Goal: Transaction & Acquisition: Purchase product/service

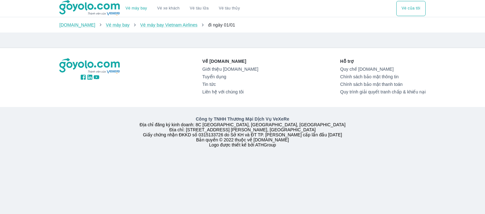
click at [262, 50] on div "Về [DOMAIN_NAME] Giới thiệu [DOMAIN_NAME] Tuyển dụng Tin tức Liên hệ với chúng …" at bounding box center [242, 77] width 376 height 59
drag, startPoint x: 244, startPoint y: 146, endPoint x: 216, endPoint y: 139, distance: 28.6
click at [224, 143] on div "Công ty TNHH Thương Mại Dịch Vụ VeXeRe Địa chỉ đăng ký kinh doanh: 8C [GEOGRAPH…" at bounding box center [243, 132] width 374 height 32
drag, startPoint x: 172, startPoint y: 135, endPoint x: 183, endPoint y: 136, distance: 11.1
click at [183, 136] on div "Công ty TNHH Thương Mại Dịch Vụ VeXeRe Địa chỉ đăng ký kinh doanh: 8C [GEOGRAPH…" at bounding box center [243, 132] width 374 height 32
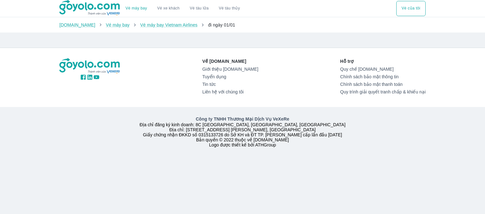
click at [189, 156] on div "Công ty TNHH Thương Mại Dịch Vụ VeXeRe Địa chỉ đăng ký kinh doanh: 8C [GEOGRAPH…" at bounding box center [242, 131] width 485 height 49
click at [175, 172] on div "Vé máy bay Vé xe khách Vé tàu lửa Vé tàu thủy Vé của tôi [DOMAIN_NAME] Vé máy b…" at bounding box center [242, 107] width 485 height 214
click at [301, 73] on div "Về [DOMAIN_NAME] Giới thiệu [DOMAIN_NAME] Tuyển dụng Tin tức Liên hệ với chúng …" at bounding box center [242, 77] width 366 height 39
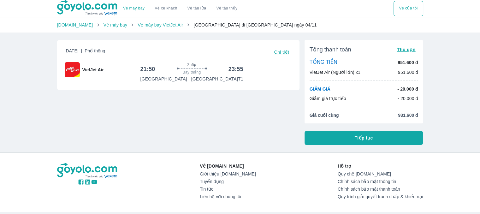
click at [261, 48] on div "[DATE] | Phổ thông Chi tiết" at bounding box center [178, 52] width 227 height 9
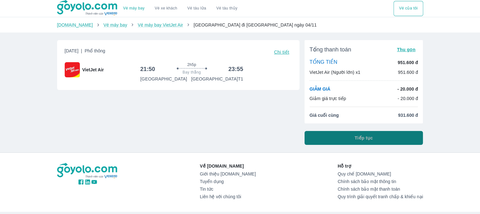
click at [375, 140] on button "Tiếp tục" at bounding box center [364, 138] width 119 height 14
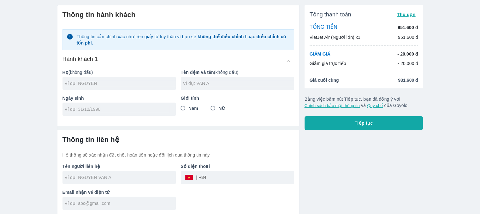
scroll to position [20, 0]
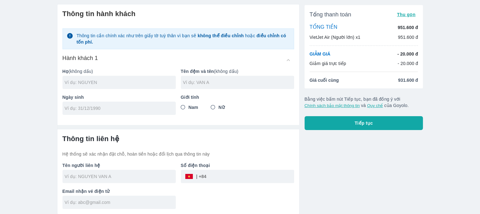
click at [88, 81] on input "text" at bounding box center [120, 82] width 111 height 6
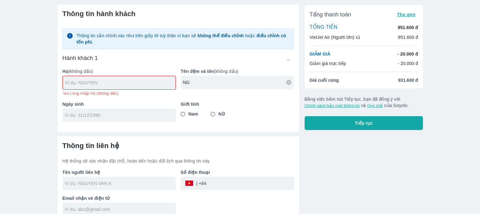
type input "N"
type input "TRUNG THANH"
click at [72, 81] on input "text" at bounding box center [120, 83] width 110 height 6
type input "[PERSON_NAME]"
click at [76, 116] on div "Thông tin hành khách Thông tin cần chính xác như trên giấy tờ tuỳ thân vì bạn s…" at bounding box center [178, 65] width 242 height 122
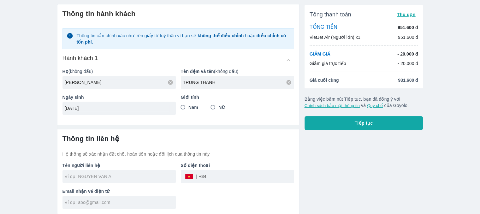
type input "[DATE]"
click at [182, 106] on input "Nam" at bounding box center [182, 107] width 11 height 11
radio input "true"
click at [119, 175] on input "text" at bounding box center [120, 176] width 111 height 6
type input "[PERSON_NAME]"
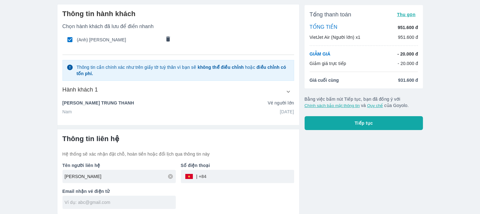
click at [105, 205] on div at bounding box center [119, 202] width 113 height 13
type input "[EMAIL_ADDRESS][DOMAIN_NAME]"
type input "[PERSON_NAME]"
type input "0399423430"
type input "[PERSON_NAME]"
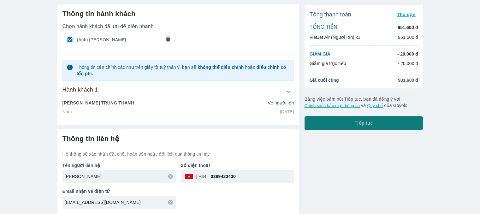
click at [364, 127] on button "Tiếp tục" at bounding box center [364, 123] width 119 height 14
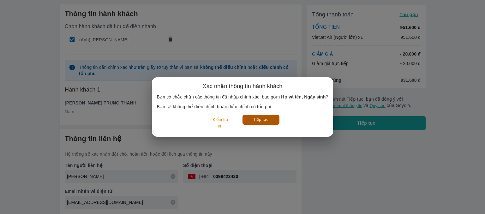
click at [270, 120] on button "Tiếp tục" at bounding box center [260, 120] width 37 height 10
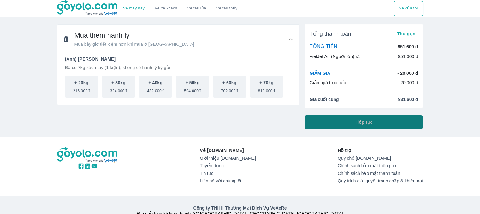
click at [371, 124] on span "Tiếp tục" at bounding box center [364, 122] width 18 height 6
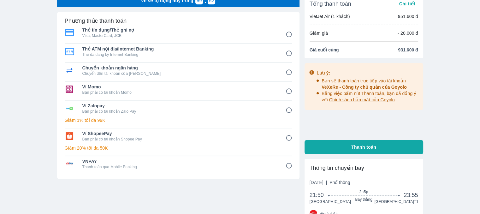
scroll to position [32, 0]
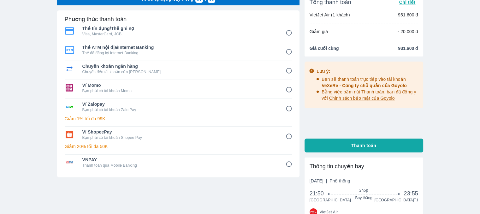
click at [287, 136] on input "6" at bounding box center [289, 136] width 12 height 12
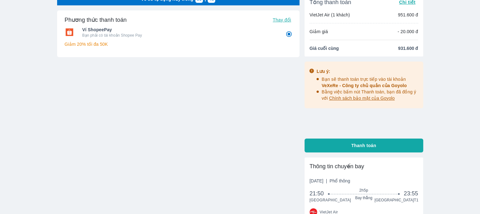
click at [346, 148] on button "Thanh toán" at bounding box center [364, 146] width 119 height 14
radio input "true"
